Goal: Information Seeking & Learning: Learn about a topic

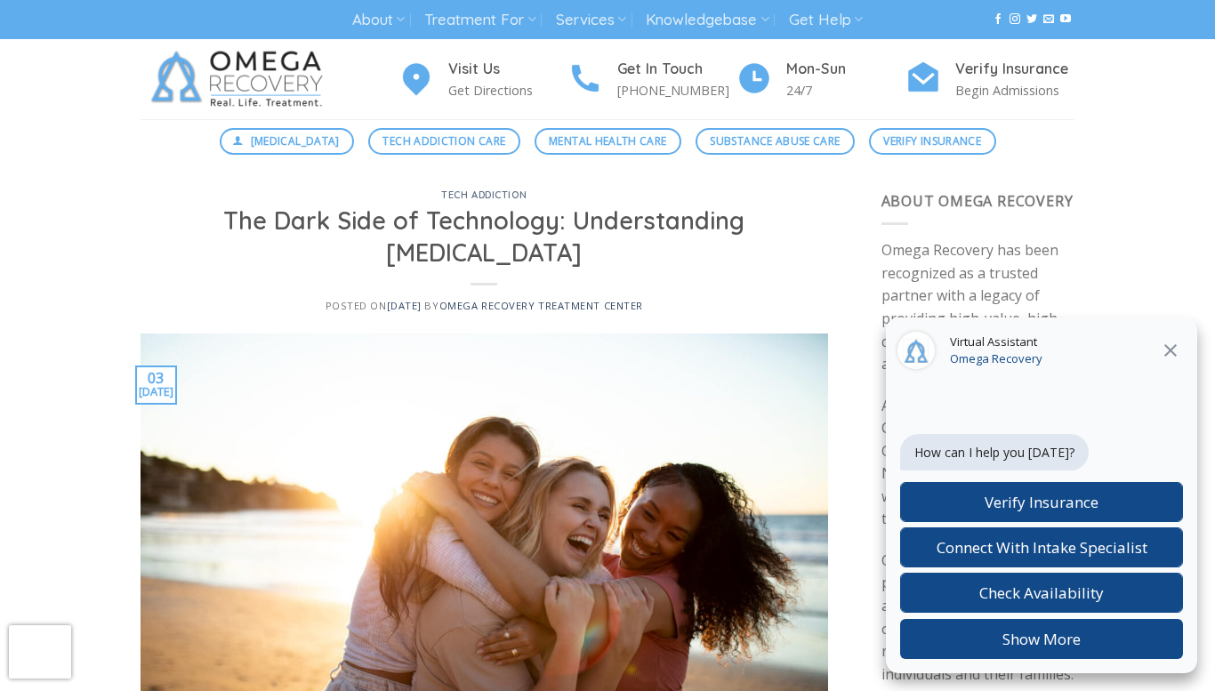
click at [661, 210] on h1 "The Dark Side of Technology: Understanding [MEDICAL_DATA]" at bounding box center [484, 236] width 645 height 63
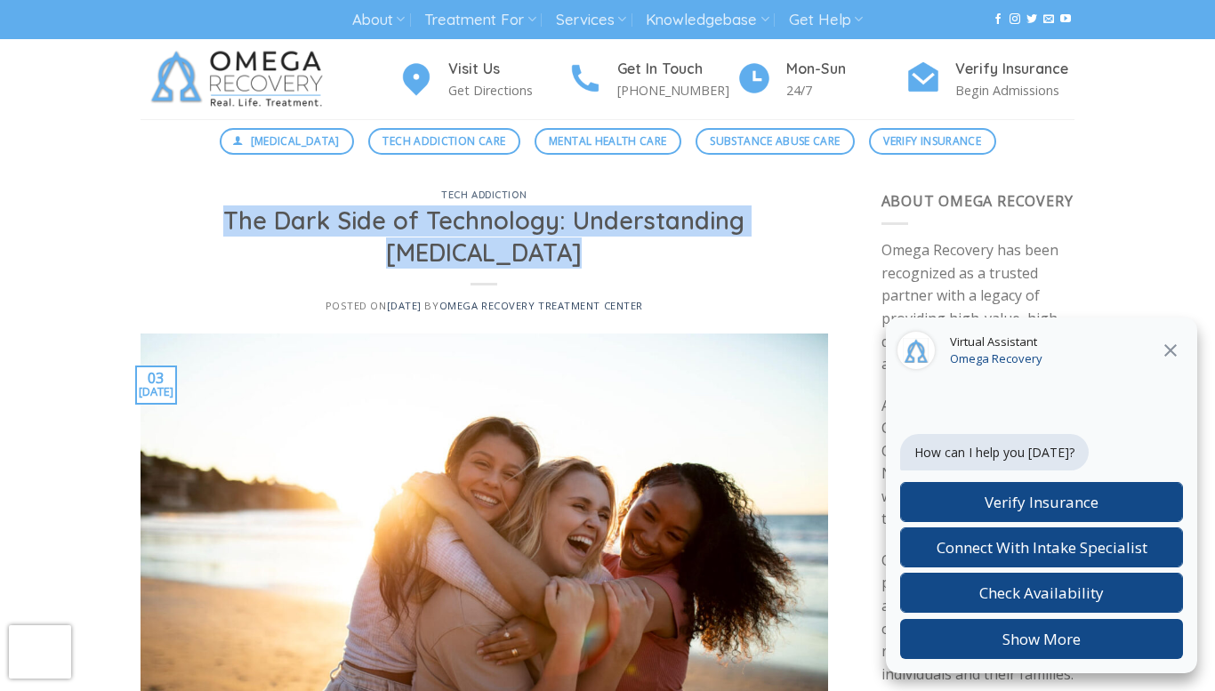
copy h1 "The Dark Side of Technology: Understanding [MEDICAL_DATA]"
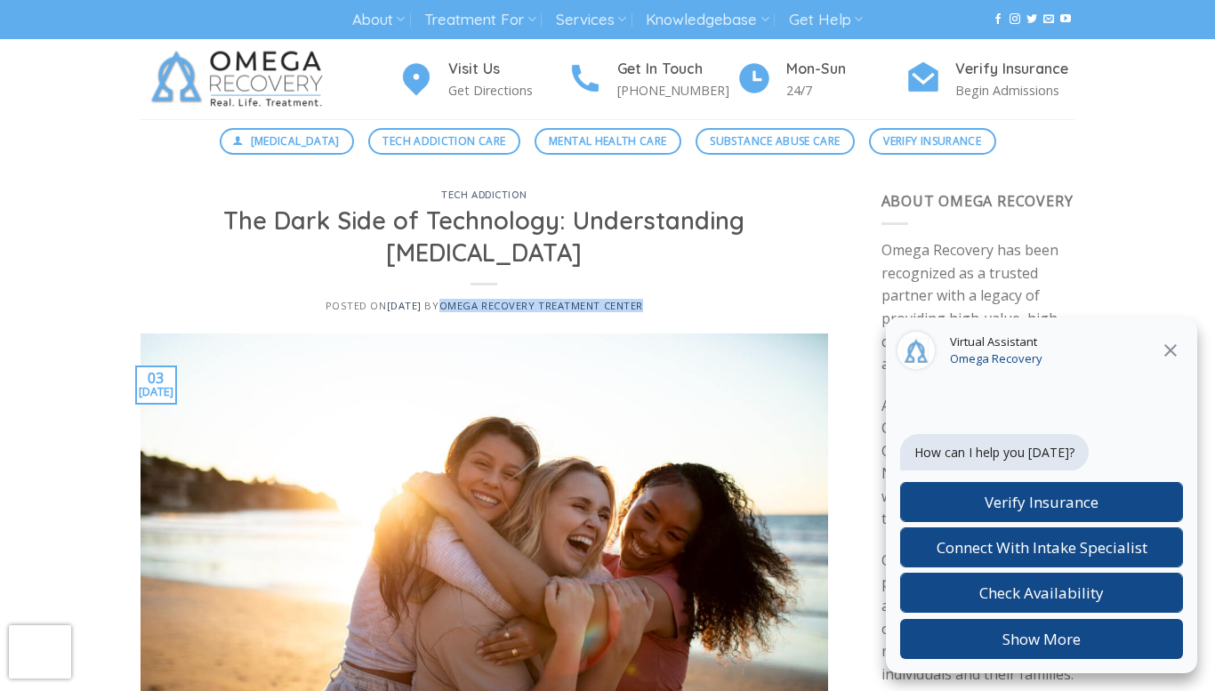
drag, startPoint x: 687, startPoint y: 301, endPoint x: 460, endPoint y: 295, distance: 226.9
click at [460, 295] on div "tech addiction The Dark Side of Technology: Understanding [MEDICAL_DATA] Posted…" at bounding box center [484, 261] width 687 height 143
copy link "Omega Recovery Treatment Center"
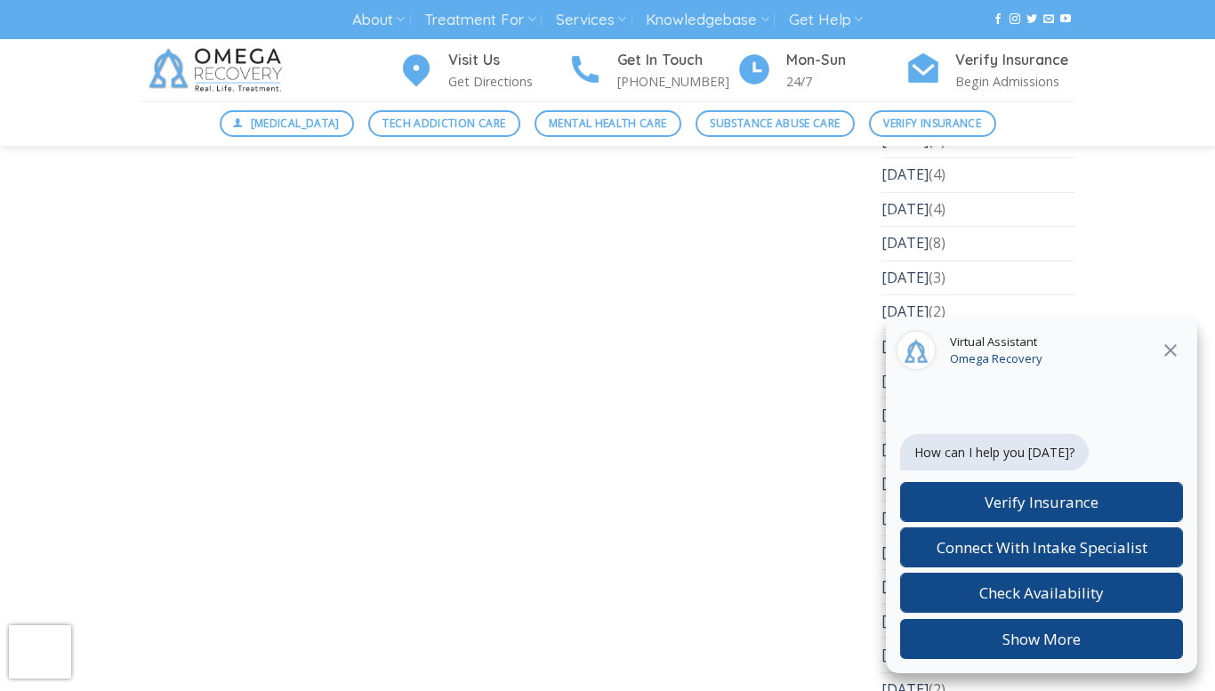
scroll to position [8012, 0]
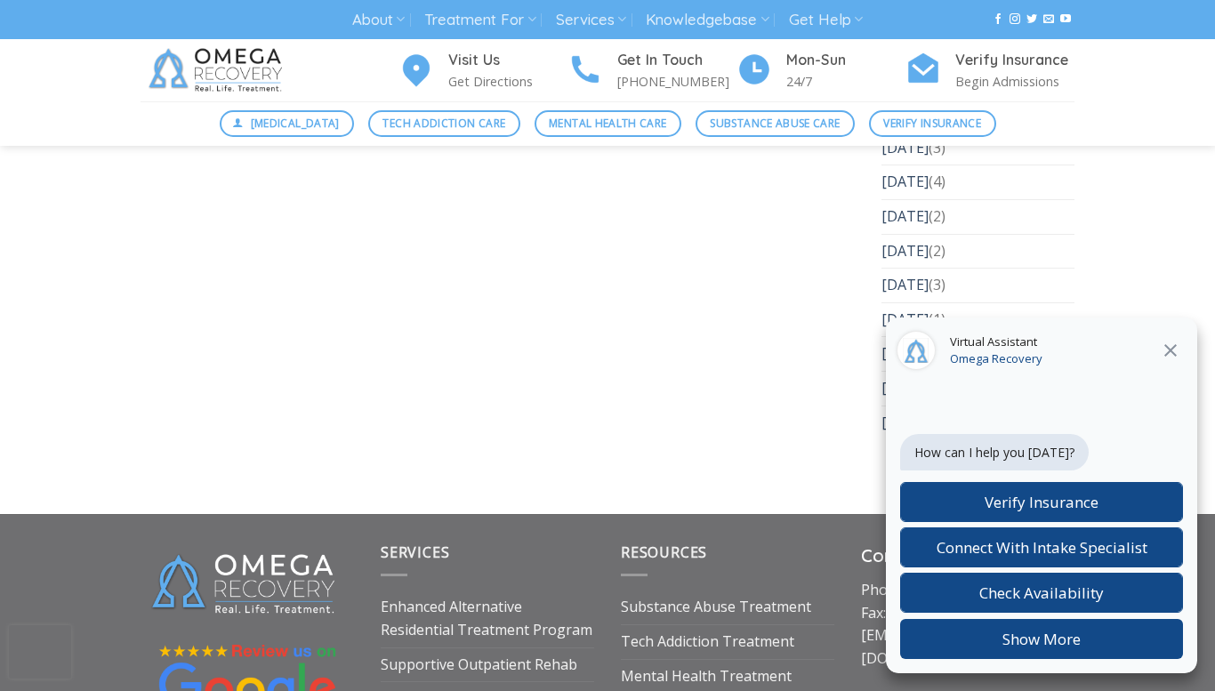
click at [1183, 342] on button at bounding box center [1170, 350] width 32 height 23
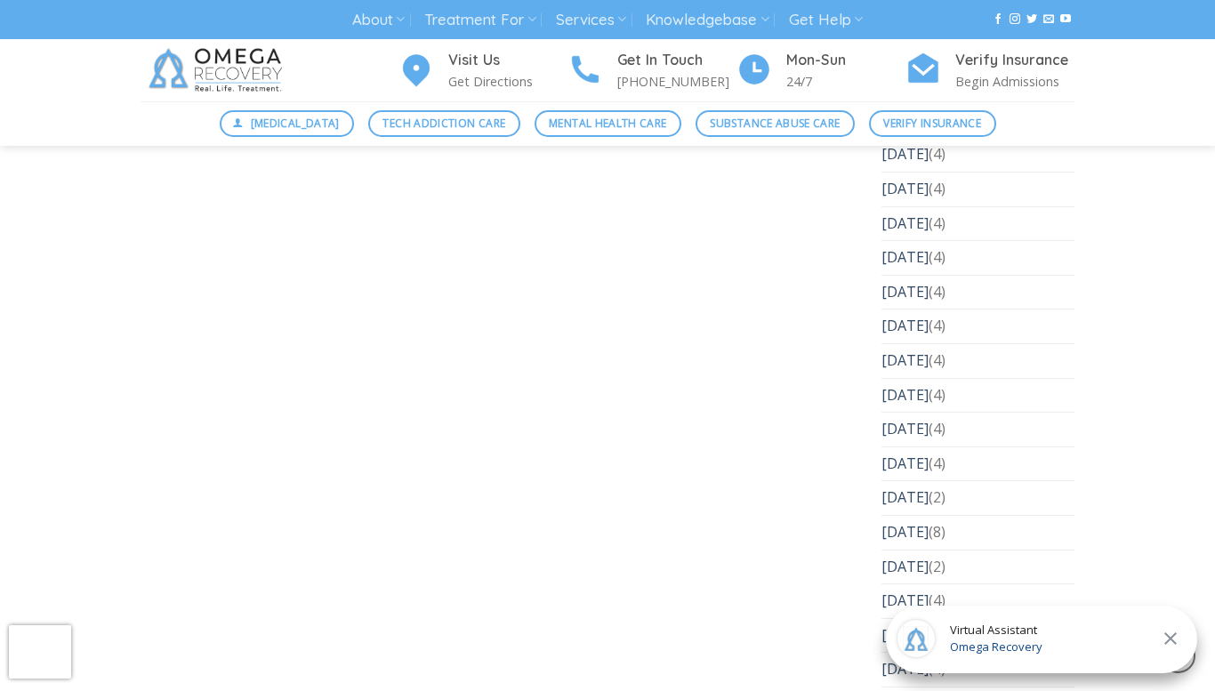
scroll to position [8012, 0]
